Goal: Communication & Community: Answer question/provide support

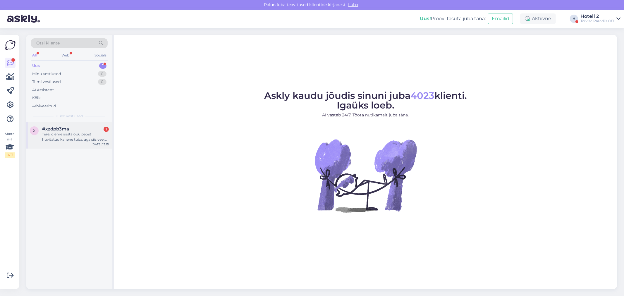
click at [43, 135] on div "Tere, oleme aastalõpu peost huvitatud kahene tuba, aga siis veel üheks ööks koo…" at bounding box center [75, 137] width 67 height 11
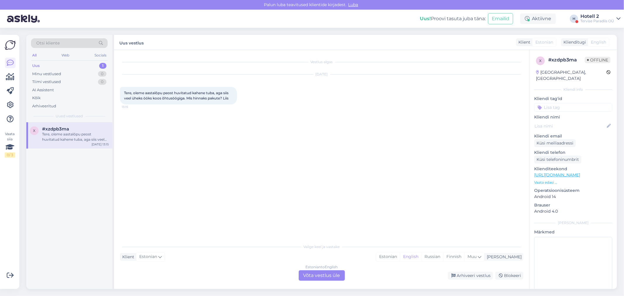
click at [314, 274] on div "Estonian to English Võta vestlus üle" at bounding box center [322, 275] width 46 height 11
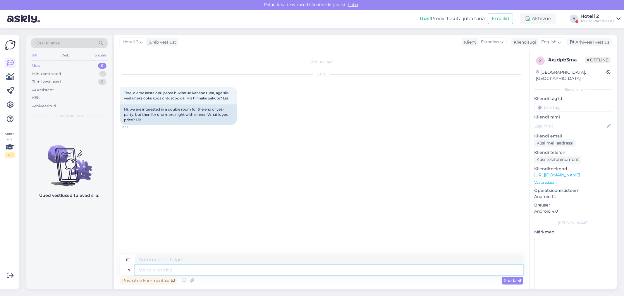
click at [189, 269] on textarea at bounding box center [329, 270] width 388 height 10
type textarea "Tere"
type textarea "Tere päevast!"
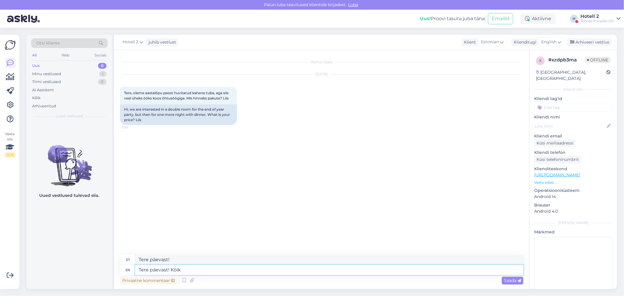
type textarea "Tere päevast! Kõik b"
type textarea "Tere päevast! Kõik"
type textarea "Tere päevast! Kõik broneeringuga s"
type textarea "Tere päevast! Kõik broneeringuga"
type textarea "Tere päevast! Kõik broneeringuga seotuv"
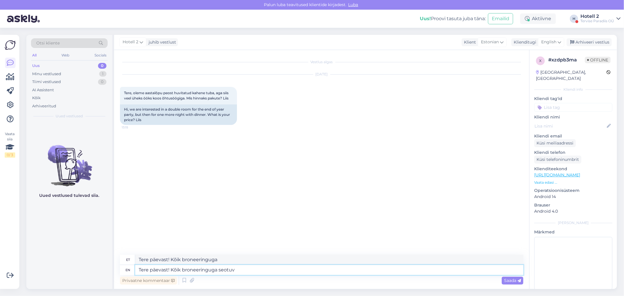
type textarea "Tere päevast! Kõik broneeringuga seotuv"
type textarea "Tere päevast! Kõik broneeringuga seotuv saate"
type textarea "Tere päevast! Kõik broneeringuga seotuv"
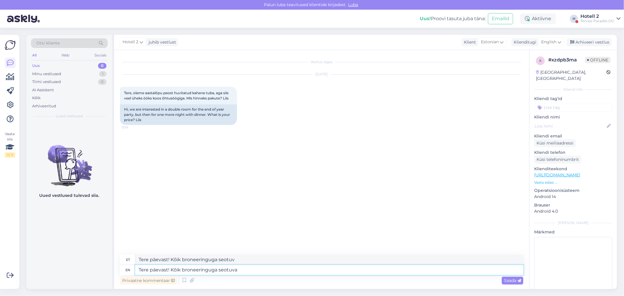
type textarea "Tere päevast! Kõik broneeringuga seotuva"
type textarea "Tere päevast! Kõik broneeringuga seotava"
type textarea "Tere päevast! Kõik broneeringuga seotuva kohta s"
type textarea "Tere päevast! Kõik broneeringuga seotuse kohta"
type textarea "Tere päevast! Kõik broneeringuga seotuva kohta saate"
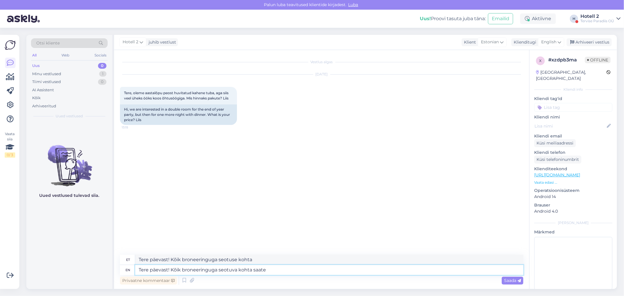
type textarea "Tere päevast! Kõik broneeringuga seotuse kohta saate"
type textarea "Tere päevast! Kõik broneeringuga seotuva kohta saate infot"
type textarea "Tere päevast! Kõik broneeringuga seotava kohta saate infot"
type textarea "Tere päevast! Kõik broneeringuga seotuva kohta saate infot meie"
type textarea "Tere päevast! Kõik broneeringuga seotava kohta saate infot meie"
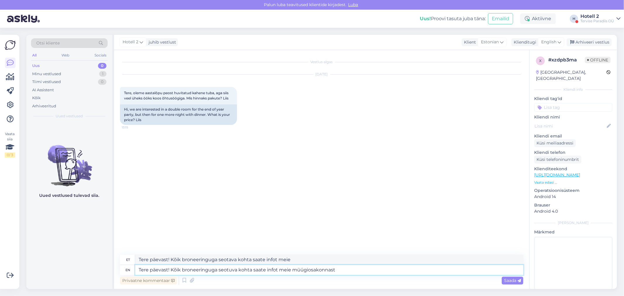
type textarea "Tere päevast! Kõik broneeringuga seotuva kohta saate infot meie müügiosakonnast…"
type textarea "Tere päevast! Kõik broneeringuga seotuva kohta saate infot meie müügiosakonnast"
type textarea "Tere päevast! Kõik broneeringuga seotuva kohta saate infot meie müügiosakonnast…"
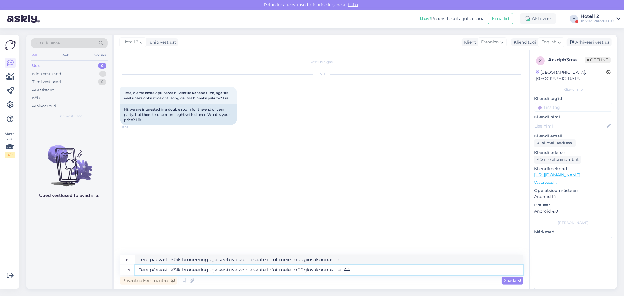
type textarea "Tere päevast! Kõik broneeringuga seotuva kohta saate infot meie müügiosakonnast…"
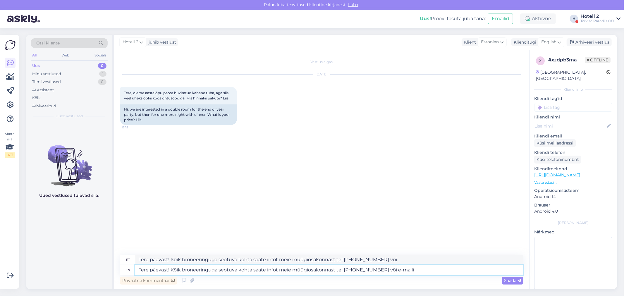
type textarea "Tere päevast! Kõik broneeringuga seotuva kohta saate infot meie müügiosakonnast…"
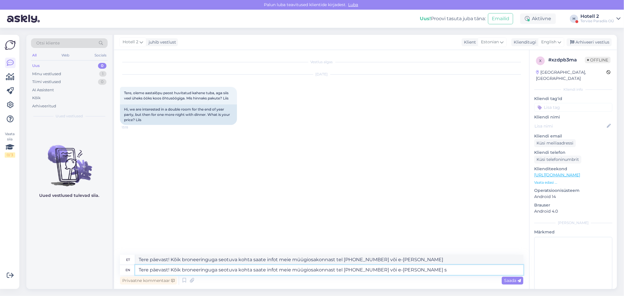
type textarea "Tere päevast! Kõik broneeringuga seotuva kohta saate infot meie müügiosakonnast…"
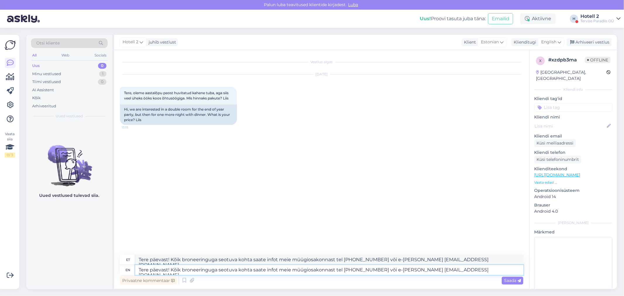
click at [180, 270] on textarea "Tere päevast! Kõik broneeringuga seotuva kohta saate infot meie müügiosakonnast…" at bounding box center [329, 270] width 388 height 10
type textarea "Tere päevast! Kõigest broneeringuga seotuva kohta saate infot meie müügiosakonn…"
type textarea "Tere päevast! Kõige rohkem broneeringuga seotuva kohta saate infot meie müügios…"
type textarea "Tere päevast! Kõigest broneeringuga seotuva kohta saate infot meie müügiosakonn…"
click at [509, 280] on span "Saada" at bounding box center [512, 280] width 17 height 5
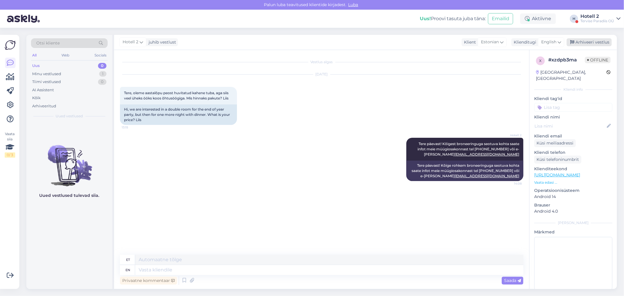
click at [586, 40] on div "Arhiveeri vestlus" at bounding box center [589, 42] width 45 height 8
